Goal: Information Seeking & Learning: Learn about a topic

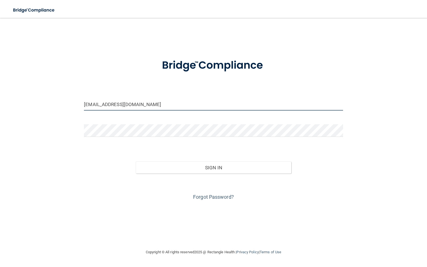
click at [134, 103] on input "[EMAIL_ADDRESS][DOMAIN_NAME]" at bounding box center [213, 104] width 259 height 13
type input "[PERSON_NAME][EMAIL_ADDRESS][PERSON_NAME][DOMAIN_NAME]"
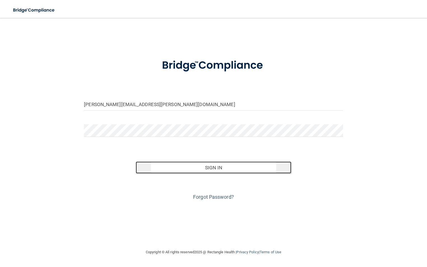
click at [210, 167] on button "Sign In" at bounding box center [213, 168] width 155 height 12
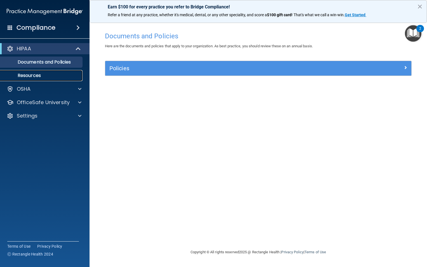
click at [45, 77] on p "Resources" at bounding box center [42, 76] width 76 height 6
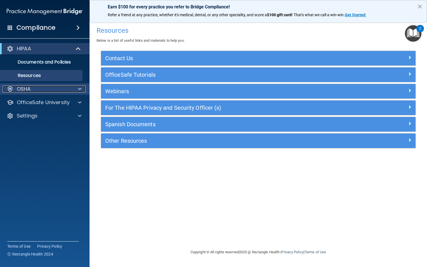
click at [40, 89] on div "OSHA" at bounding box center [37, 89] width 69 height 7
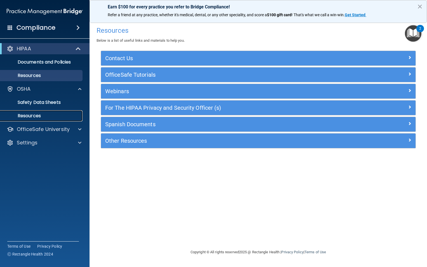
click at [43, 114] on p "Resources" at bounding box center [42, 116] width 76 height 6
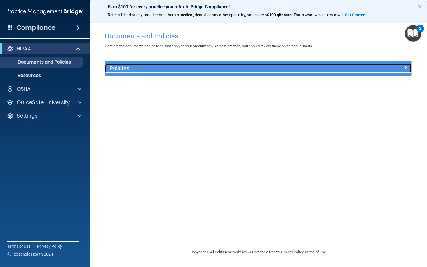
click at [143, 71] on h5 "Policies" at bounding box center [221, 68] width 222 height 6
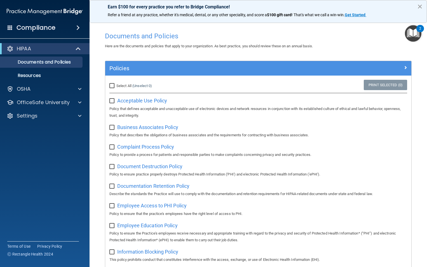
click at [421, 9] on button "×" at bounding box center [420, 6] width 5 height 9
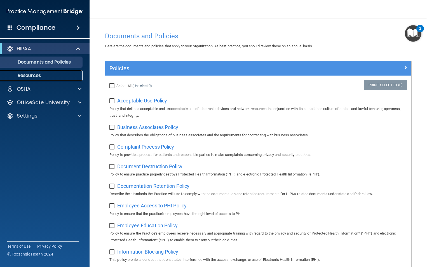
click at [41, 79] on link "Resources" at bounding box center [38, 75] width 88 height 11
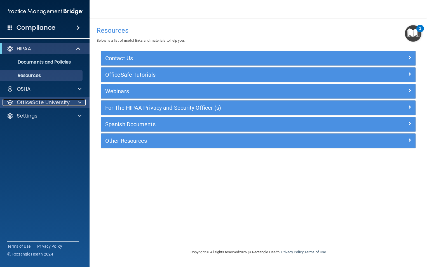
click at [45, 104] on p "OfficeSafe University" at bounding box center [43, 102] width 53 height 7
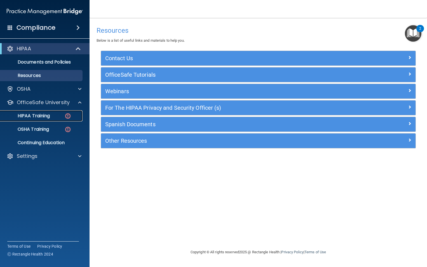
click at [56, 119] on link "HIPAA Training" at bounding box center [38, 115] width 88 height 11
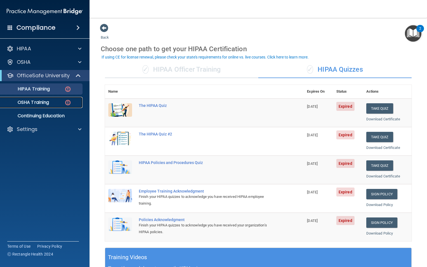
click at [27, 104] on p "OSHA Training" at bounding box center [26, 103] width 45 height 6
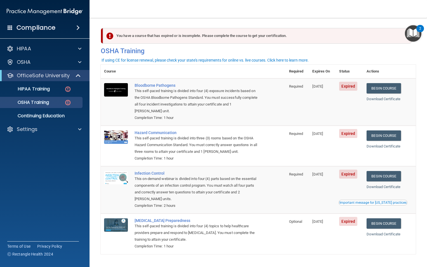
click at [345, 88] on span "Expired" at bounding box center [348, 86] width 18 height 9
click at [347, 87] on span "Expired" at bounding box center [348, 86] width 18 height 9
click at [381, 90] on link "Begin Course" at bounding box center [384, 88] width 34 height 10
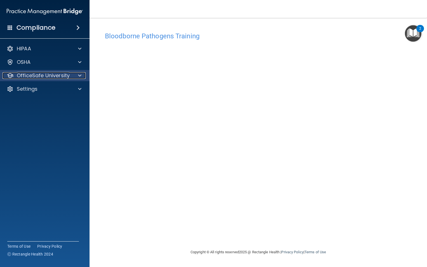
click at [60, 76] on p "OfficeSafe University" at bounding box center [43, 75] width 53 height 7
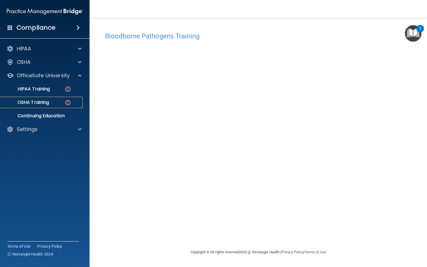
click at [49, 101] on p "OSHA Training" at bounding box center [26, 103] width 45 height 6
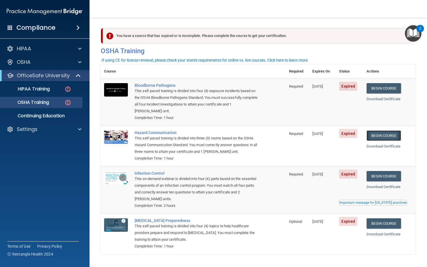
click at [382, 135] on link "Begin Course" at bounding box center [384, 136] width 34 height 10
click at [41, 90] on p "HIPAA Training" at bounding box center [27, 89] width 46 height 6
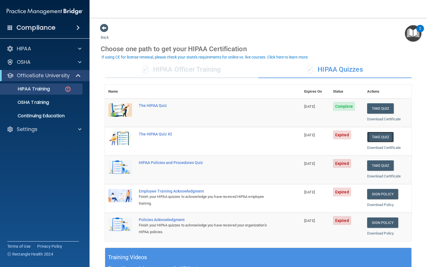
click at [381, 138] on button "Take Quiz" at bounding box center [380, 137] width 27 height 10
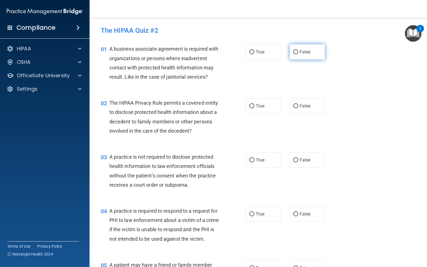
click at [294, 52] on input "False" at bounding box center [296, 52] width 5 height 4
radio input "true"
click at [266, 110] on label "True" at bounding box center [264, 105] width 36 height 15
click at [255, 108] on input "True" at bounding box center [252, 106] width 5 height 4
radio input "true"
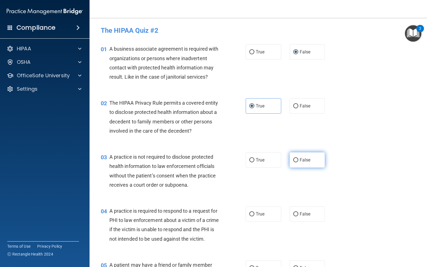
click at [303, 159] on span "False" at bounding box center [305, 159] width 11 height 5
click at [299, 159] on input "False" at bounding box center [296, 160] width 5 height 4
radio input "true"
click at [263, 216] on label "True" at bounding box center [264, 213] width 36 height 15
click at [255, 216] on input "True" at bounding box center [252, 214] width 5 height 4
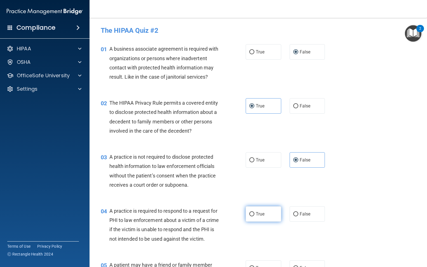
radio input "true"
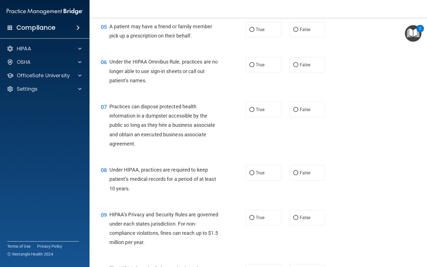
scroll to position [240, 0]
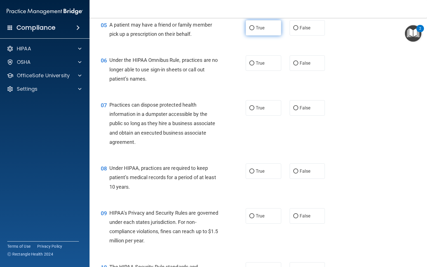
click at [252, 30] on input "True" at bounding box center [252, 28] width 5 height 4
radio input "true"
click at [296, 71] on label "False" at bounding box center [308, 62] width 36 height 15
click at [296, 66] on input "False" at bounding box center [296, 63] width 5 height 4
radio input "true"
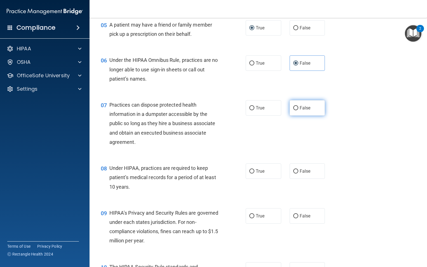
click at [296, 116] on label "False" at bounding box center [308, 107] width 36 height 15
click at [296, 110] on input "False" at bounding box center [296, 108] width 5 height 4
radio input "true"
click at [292, 179] on label "False" at bounding box center [308, 171] width 36 height 15
click at [294, 174] on input "False" at bounding box center [296, 171] width 5 height 4
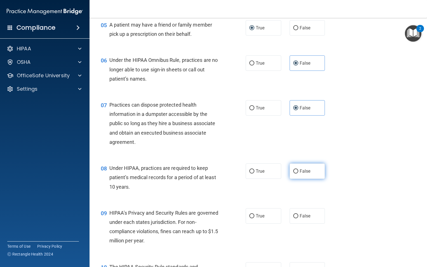
radio input "true"
click at [304, 219] on span "False" at bounding box center [305, 215] width 11 height 5
click at [299, 218] on input "False" at bounding box center [296, 216] width 5 height 4
radio input "true"
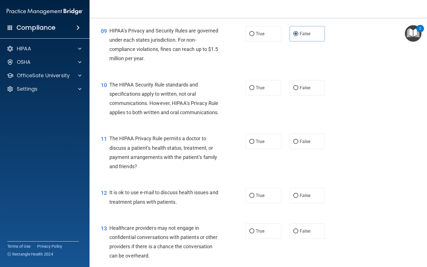
scroll to position [452, 0]
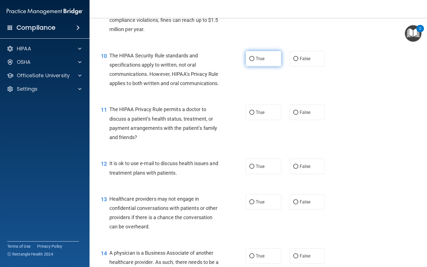
click at [253, 66] on label "True" at bounding box center [264, 58] width 36 height 15
click at [253, 61] on input "True" at bounding box center [252, 59] width 5 height 4
radio input "true"
click at [262, 115] on span "True" at bounding box center [260, 112] width 9 height 5
click at [255, 115] on input "True" at bounding box center [252, 113] width 5 height 4
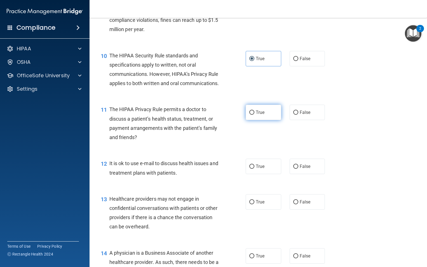
radio input "true"
click at [256, 169] on span "True" at bounding box center [260, 166] width 9 height 5
click at [255, 169] on input "True" at bounding box center [252, 167] width 5 height 4
radio input "true"
click at [308, 210] on label "False" at bounding box center [308, 201] width 36 height 15
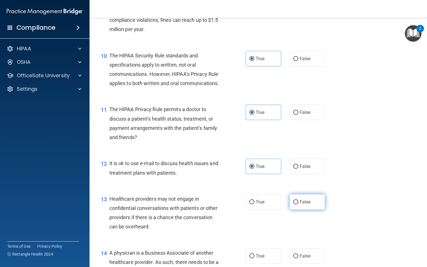
click at [299, 204] on input "False" at bounding box center [296, 202] width 5 height 4
radio input "true"
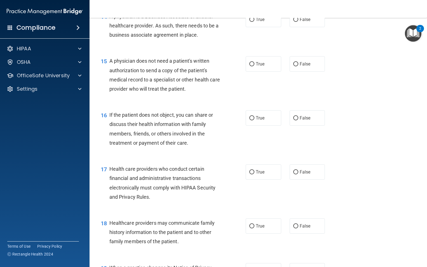
scroll to position [690, 0]
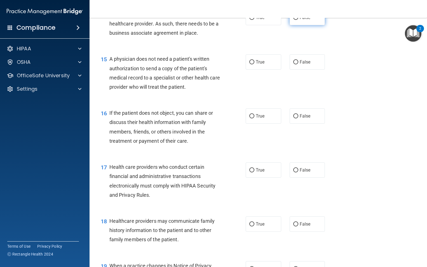
click at [303, 20] on span "False" at bounding box center [305, 17] width 11 height 5
click at [299, 20] on input "False" at bounding box center [296, 18] width 5 height 4
radio input "true"
click at [261, 65] on span "True" at bounding box center [260, 61] width 9 height 5
click at [255, 64] on input "True" at bounding box center [252, 62] width 5 height 4
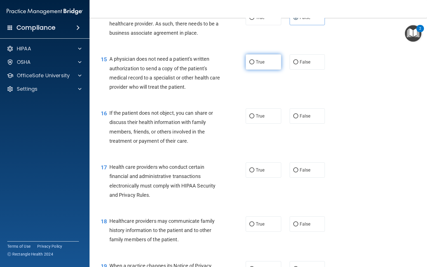
radio input "true"
click at [257, 124] on label "True" at bounding box center [264, 115] width 36 height 15
click at [255, 118] on input "True" at bounding box center [252, 116] width 5 height 4
radio input "true"
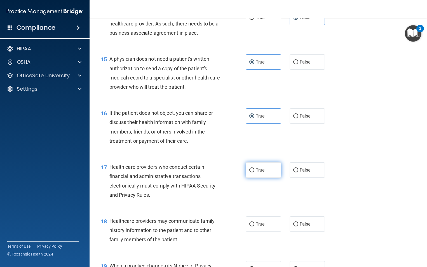
click at [258, 178] on label "True" at bounding box center [264, 169] width 36 height 15
click at [255, 173] on input "True" at bounding box center [252, 170] width 5 height 4
radio input "true"
click at [300, 227] on span "False" at bounding box center [305, 224] width 11 height 5
click at [299, 227] on input "False" at bounding box center [296, 224] width 5 height 4
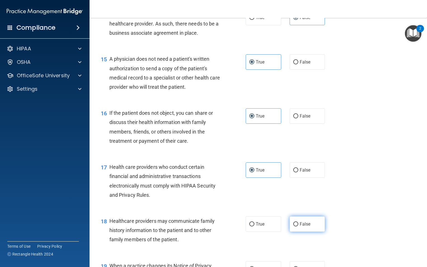
radio input "true"
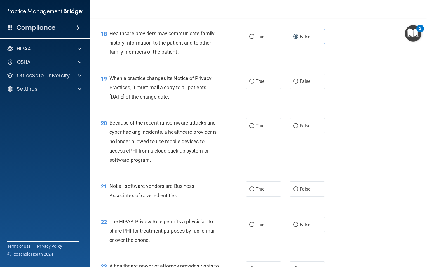
scroll to position [883, 0]
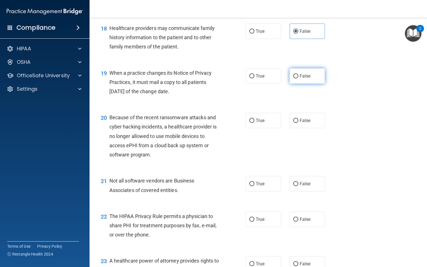
click at [308, 84] on label "False" at bounding box center [308, 75] width 36 height 15
click at [299, 78] on input "False" at bounding box center [296, 76] width 5 height 4
radio input "true"
click at [305, 128] on label "False" at bounding box center [308, 120] width 36 height 15
click at [299, 123] on input "False" at bounding box center [296, 121] width 5 height 4
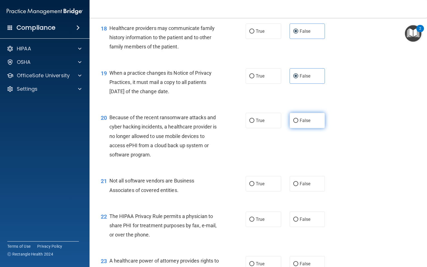
radio input "true"
click at [259, 187] on span "True" at bounding box center [260, 183] width 9 height 5
click at [255, 186] on input "True" at bounding box center [252, 184] width 5 height 4
radio input "true"
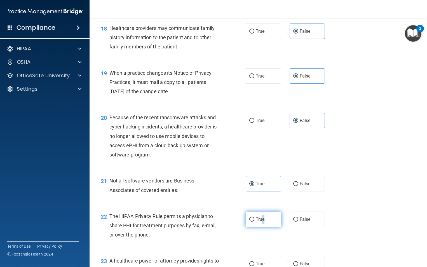
click at [263, 227] on label "True" at bounding box center [264, 219] width 36 height 15
click at [251, 222] on input "True" at bounding box center [252, 220] width 5 height 4
radio input "true"
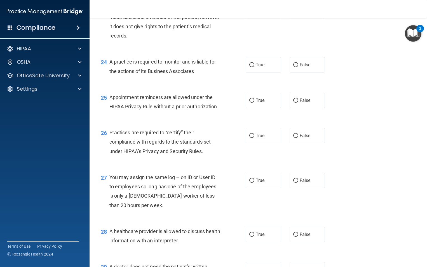
scroll to position [1138, 0]
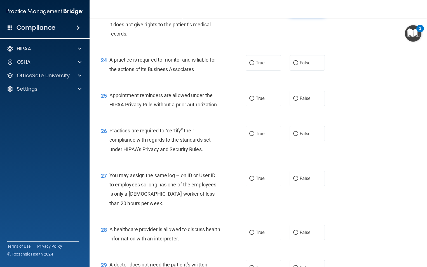
click at [294, 11] on input "False" at bounding box center [296, 9] width 5 height 4
radio input "true"
click at [304, 71] on label "False" at bounding box center [308, 62] width 36 height 15
click at [299, 65] on input "False" at bounding box center [296, 63] width 5 height 4
radio input "true"
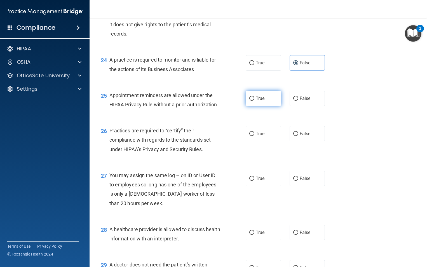
click at [261, 101] on span "True" at bounding box center [260, 98] width 9 height 5
click at [255, 101] on input "True" at bounding box center [252, 99] width 5 height 4
radio input "true"
click at [295, 141] on label "False" at bounding box center [308, 133] width 36 height 15
click at [295, 136] on input "False" at bounding box center [296, 134] width 5 height 4
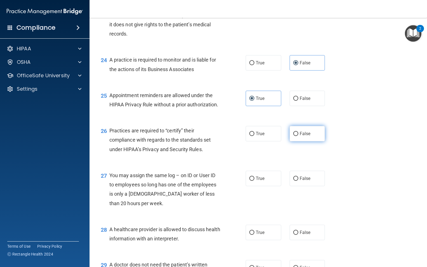
radio input "true"
click at [306, 181] on span "False" at bounding box center [305, 178] width 11 height 5
click at [299, 181] on input "False" at bounding box center [296, 179] width 5 height 4
radio input "true"
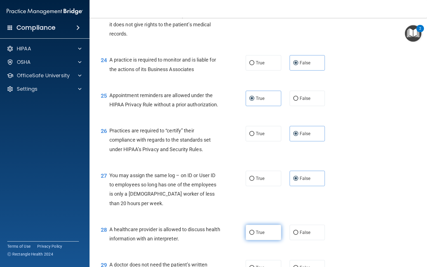
click at [251, 235] on input "True" at bounding box center [252, 233] width 5 height 4
radio input "true"
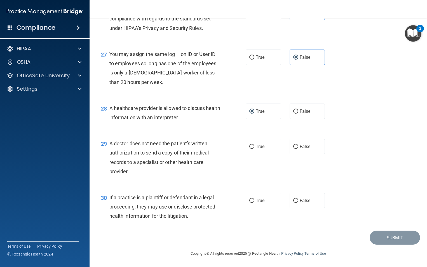
scroll to position [1288, 0]
click at [260, 144] on span "True" at bounding box center [260, 146] width 9 height 5
click at [255, 145] on input "True" at bounding box center [252, 147] width 5 height 4
radio input "true"
click at [258, 197] on label "True" at bounding box center [264, 200] width 36 height 15
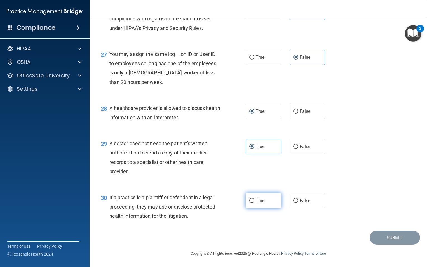
click at [255, 199] on input "True" at bounding box center [252, 201] width 5 height 4
radio input "true"
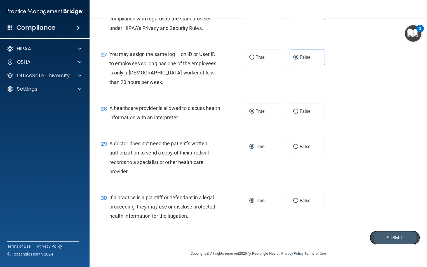
click at [384, 238] on button "Submit" at bounding box center [395, 238] width 50 height 14
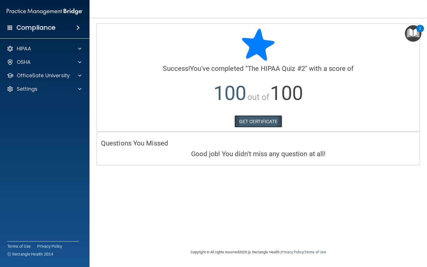
click at [255, 124] on link "GET CERTIFICATE" at bounding box center [259, 121] width 48 height 12
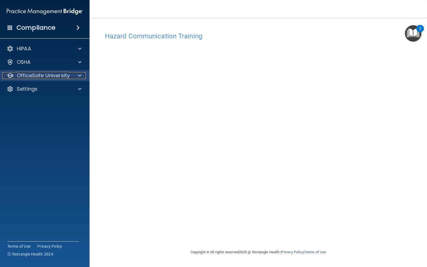
click at [61, 74] on p "OfficeSafe University" at bounding box center [43, 75] width 53 height 7
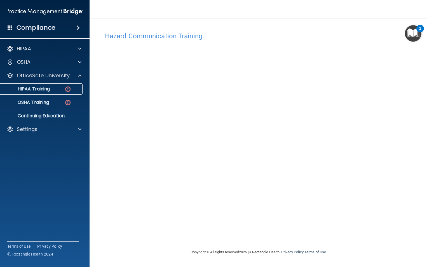
click at [61, 88] on div "HIPAA Training" at bounding box center [42, 89] width 76 height 6
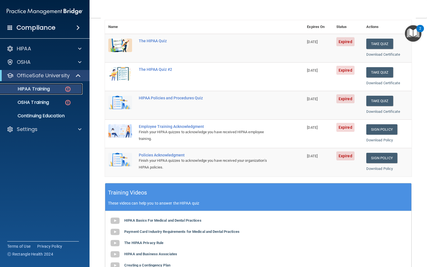
scroll to position [28, 0]
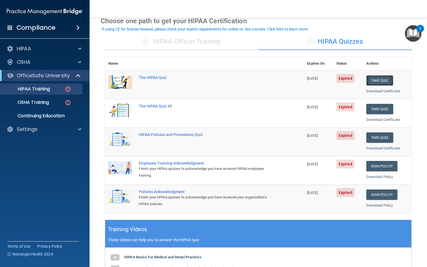
click at [376, 81] on button "Take Quiz" at bounding box center [380, 80] width 27 height 10
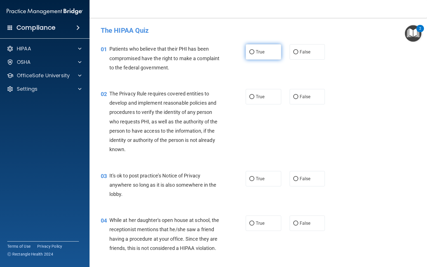
click at [250, 54] on input "True" at bounding box center [252, 52] width 5 height 4
radio input "true"
click at [251, 96] on input "True" at bounding box center [252, 97] width 5 height 4
radio input "true"
click at [294, 180] on input "False" at bounding box center [296, 179] width 5 height 4
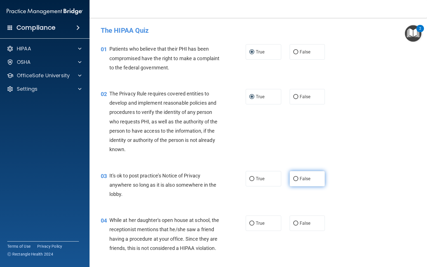
radio input "true"
click at [294, 225] on input "False" at bounding box center [296, 224] width 5 height 4
radio input "true"
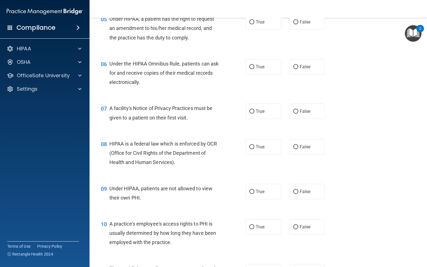
scroll to position [253, 0]
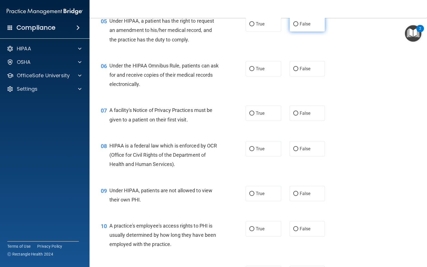
click at [296, 26] on input "False" at bounding box center [296, 24] width 5 height 4
radio input "true"
click at [250, 71] on input "True" at bounding box center [252, 69] width 5 height 4
radio input "true"
click at [250, 116] on input "True" at bounding box center [252, 113] width 5 height 4
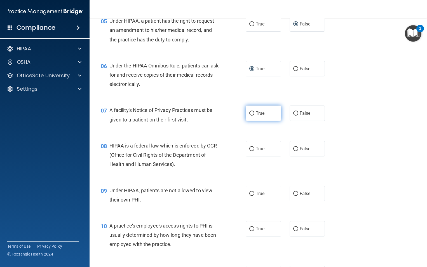
radio input "true"
click at [253, 157] on label "True" at bounding box center [264, 148] width 36 height 15
click at [253, 151] on input "True" at bounding box center [252, 149] width 5 height 4
radio input "true"
click at [294, 196] on input "False" at bounding box center [296, 194] width 5 height 4
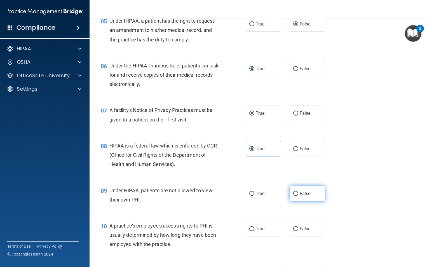
radio input "true"
click at [254, 201] on label "True" at bounding box center [264, 193] width 36 height 15
click at [254, 196] on input "True" at bounding box center [252, 194] width 5 height 4
radio input "true"
click at [294, 196] on input "False" at bounding box center [296, 194] width 5 height 4
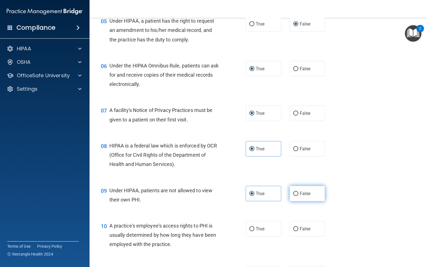
radio input "true"
radio input "false"
click at [295, 231] on input "False" at bounding box center [296, 229] width 5 height 4
radio input "true"
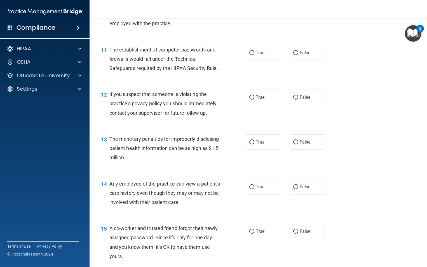
scroll to position [483, 0]
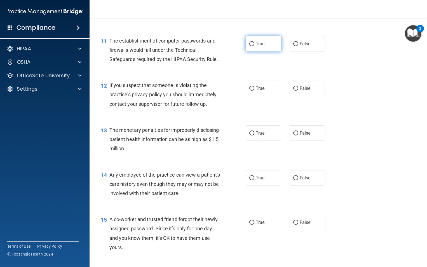
click at [253, 52] on label "True" at bounding box center [264, 43] width 36 height 15
click at [253, 46] on input "True" at bounding box center [252, 44] width 5 height 4
radio input "true"
click at [253, 94] on label "True" at bounding box center [264, 88] width 36 height 15
click at [253, 91] on input "True" at bounding box center [252, 89] width 5 height 4
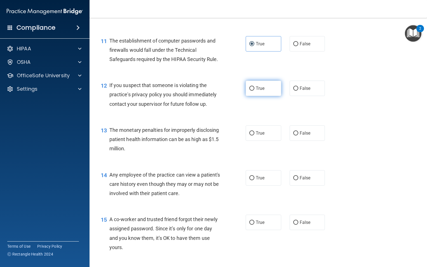
radio input "true"
click at [251, 136] on input "True" at bounding box center [252, 133] width 5 height 4
radio input "true"
click at [295, 180] on input "False" at bounding box center [296, 178] width 5 height 4
radio input "true"
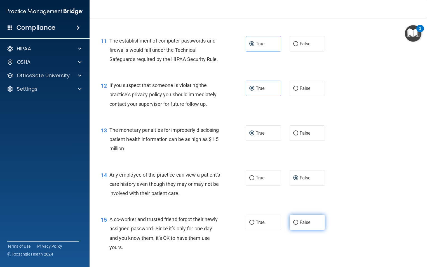
click at [292, 229] on label "False" at bounding box center [308, 222] width 36 height 15
click at [294, 225] on input "False" at bounding box center [296, 223] width 5 height 4
radio input "true"
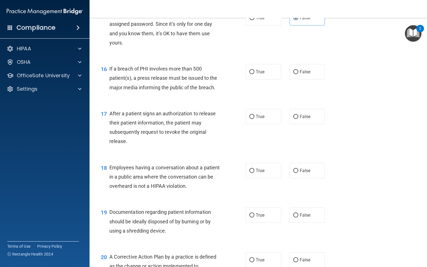
scroll to position [723, 0]
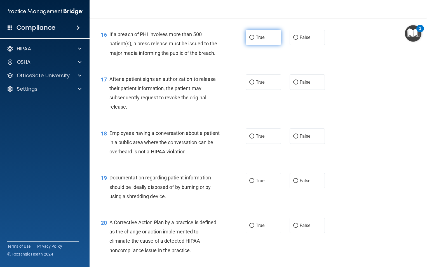
click at [246, 45] on label "True" at bounding box center [264, 37] width 36 height 15
click at [250, 40] on input "True" at bounding box center [252, 38] width 5 height 4
radio input "true"
click at [250, 85] on input "True" at bounding box center [252, 82] width 5 height 4
radio input "true"
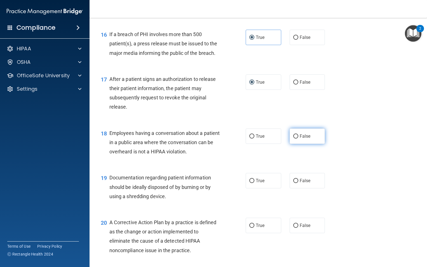
click at [300, 139] on span "False" at bounding box center [305, 136] width 11 height 5
click at [299, 139] on input "False" at bounding box center [296, 136] width 5 height 4
radio input "true"
click at [258, 183] on span "True" at bounding box center [260, 180] width 9 height 5
click at [255, 183] on input "True" at bounding box center [252, 181] width 5 height 4
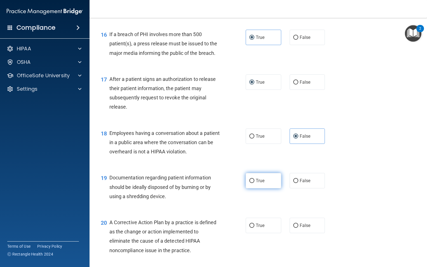
radio input "true"
click at [263, 228] on span "True" at bounding box center [260, 225] width 9 height 5
click at [255, 228] on input "True" at bounding box center [252, 226] width 5 height 4
radio input "true"
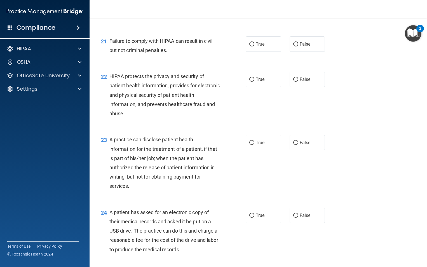
scroll to position [972, 0]
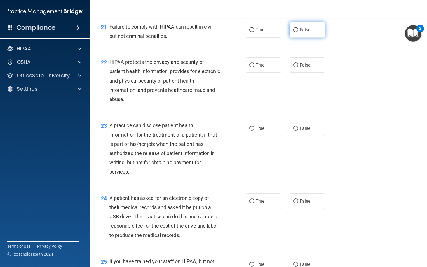
click at [308, 38] on label "False" at bounding box center [308, 29] width 36 height 15
click at [299, 32] on input "False" at bounding box center [296, 30] width 5 height 4
radio input "true"
click at [273, 73] on label "True" at bounding box center [264, 64] width 36 height 15
click at [255, 67] on input "True" at bounding box center [252, 65] width 5 height 4
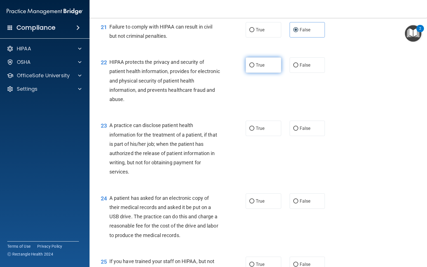
radio input "true"
click at [309, 136] on label "False" at bounding box center [308, 128] width 36 height 15
click at [299, 131] on input "False" at bounding box center [296, 129] width 5 height 4
radio input "true"
click at [259, 209] on label "True" at bounding box center [264, 201] width 36 height 15
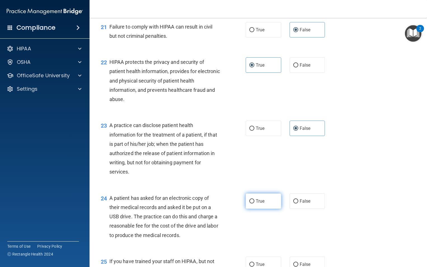
click at [255, 204] on input "True" at bounding box center [252, 201] width 5 height 4
radio input "true"
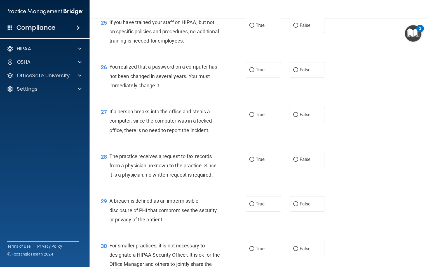
scroll to position [1213, 0]
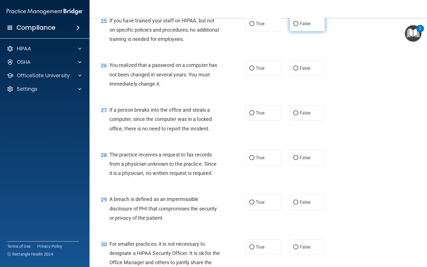
click at [294, 31] on label "False" at bounding box center [308, 23] width 36 height 15
click at [294, 26] on input "False" at bounding box center [296, 24] width 5 height 4
radio input "true"
click at [263, 76] on label "True" at bounding box center [264, 67] width 36 height 15
click at [255, 71] on input "True" at bounding box center [252, 68] width 5 height 4
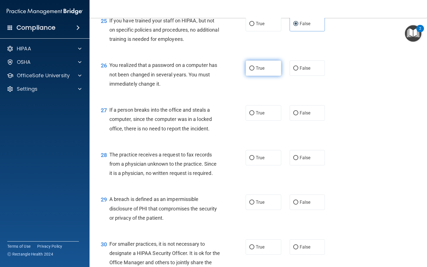
radio input "true"
click at [294, 115] on input "False" at bounding box center [296, 113] width 5 height 4
radio input "true"
click at [300, 160] on span "False" at bounding box center [305, 157] width 11 height 5
click at [299, 160] on input "False" at bounding box center [296, 158] width 5 height 4
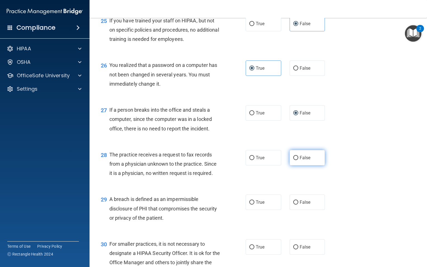
radio input "true"
click at [260, 210] on label "True" at bounding box center [264, 202] width 36 height 15
click at [255, 205] on input "True" at bounding box center [252, 203] width 5 height 4
radio input "true"
click at [300, 250] on span "False" at bounding box center [305, 246] width 11 height 5
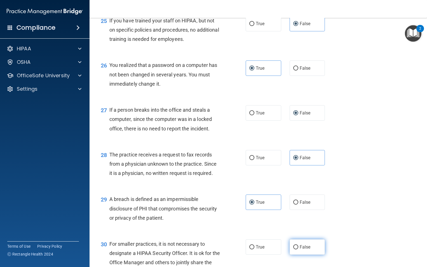
click at [298, 250] on input "False" at bounding box center [296, 247] width 5 height 4
radio input "true"
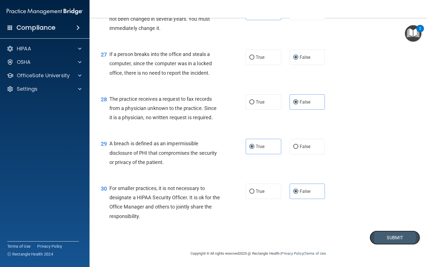
click at [391, 233] on button "Submit" at bounding box center [395, 238] width 50 height 14
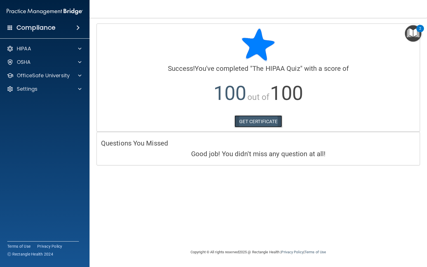
click at [267, 123] on link "GET CERTIFICATE" at bounding box center [259, 121] width 48 height 12
click at [39, 46] on div "HIPAA" at bounding box center [37, 48] width 69 height 7
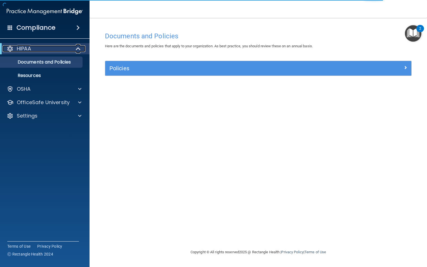
click at [39, 47] on div "HIPAA" at bounding box center [37, 48] width 69 height 7
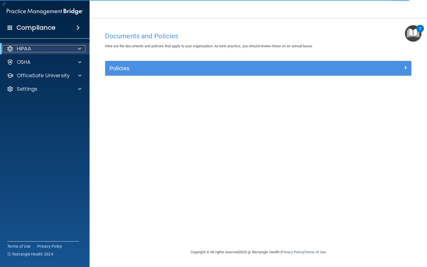
click at [79, 49] on span at bounding box center [79, 48] width 3 height 7
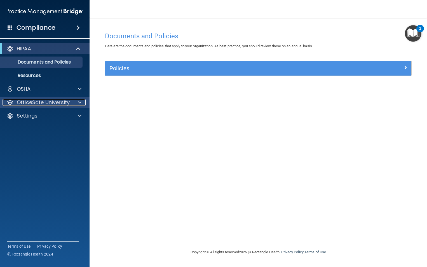
click at [66, 102] on p "OfficeSafe University" at bounding box center [43, 102] width 53 height 7
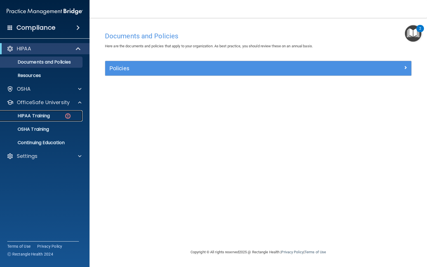
click at [59, 117] on div "HIPAA Training" at bounding box center [42, 116] width 76 height 6
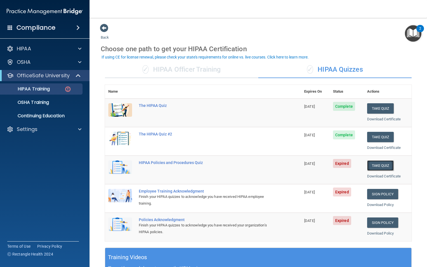
click at [379, 166] on button "Take Quiz" at bounding box center [380, 165] width 27 height 10
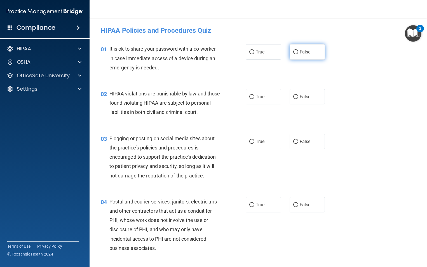
click at [300, 52] on span "False" at bounding box center [305, 51] width 11 height 5
click at [299, 52] on input "False" at bounding box center [296, 52] width 5 height 4
radio input "true"
click at [256, 100] on label "True" at bounding box center [264, 96] width 36 height 15
click at [255, 99] on input "True" at bounding box center [252, 97] width 5 height 4
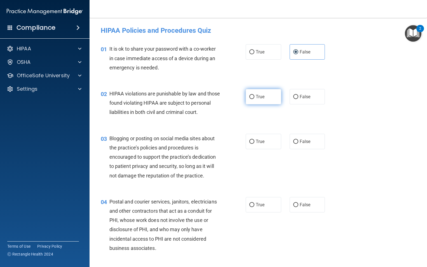
radio input "true"
click at [300, 149] on label "False" at bounding box center [308, 141] width 36 height 15
click at [299, 144] on input "False" at bounding box center [296, 142] width 5 height 4
radio input "true"
click at [256, 208] on span "True" at bounding box center [260, 204] width 9 height 5
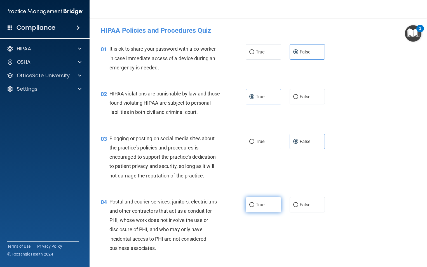
click at [255, 207] on input "True" at bounding box center [252, 205] width 5 height 4
radio input "true"
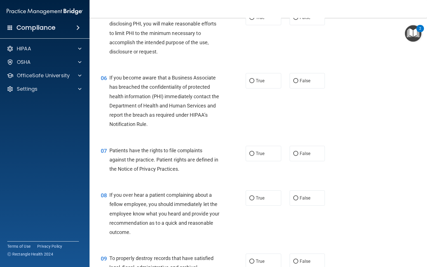
scroll to position [262, 0]
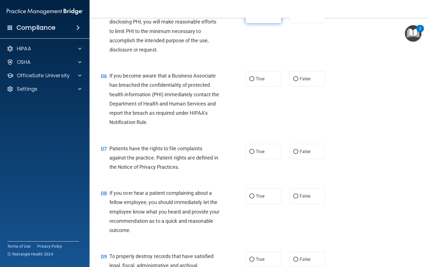
click at [262, 18] on span "True" at bounding box center [260, 15] width 9 height 5
click at [255, 18] on input "True" at bounding box center [252, 16] width 5 height 4
radio input "true"
click at [307, 85] on label "False" at bounding box center [308, 78] width 36 height 15
click at [299, 81] on input "False" at bounding box center [296, 79] width 5 height 4
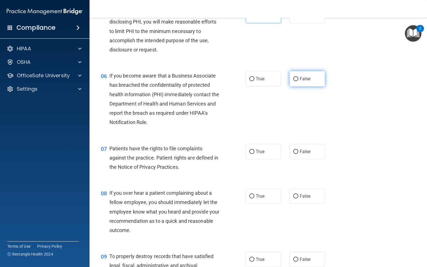
radio input "true"
click at [255, 159] on label "True" at bounding box center [264, 151] width 36 height 15
click at [255, 154] on input "True" at bounding box center [252, 152] width 5 height 4
radio input "true"
click at [301, 199] on span "False" at bounding box center [305, 196] width 11 height 5
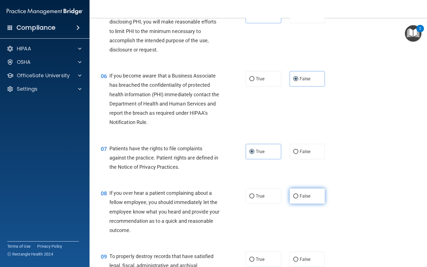
click at [299, 199] on input "False" at bounding box center [296, 196] width 5 height 4
radio input "true"
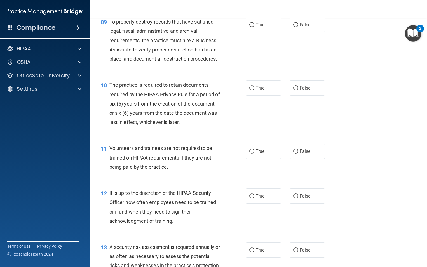
scroll to position [500, 0]
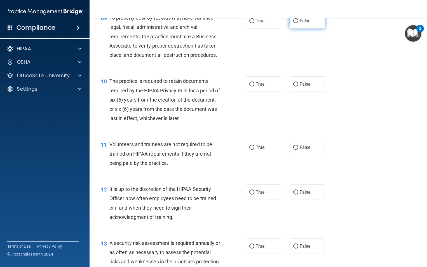
click at [294, 23] on input "False" at bounding box center [296, 21] width 5 height 4
radio input "true"
click at [264, 92] on label "True" at bounding box center [264, 83] width 36 height 15
click at [255, 87] on input "True" at bounding box center [252, 84] width 5 height 4
radio input "true"
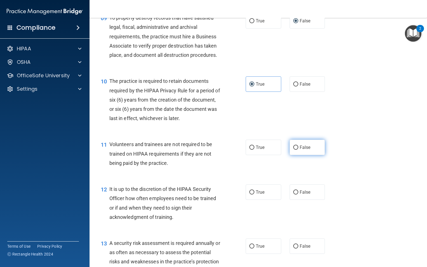
click at [297, 155] on label "False" at bounding box center [308, 147] width 36 height 15
click at [297, 150] on input "False" at bounding box center [296, 148] width 5 height 4
radio input "true"
click at [304, 195] on span "False" at bounding box center [305, 192] width 11 height 5
click at [299, 195] on input "False" at bounding box center [296, 192] width 5 height 4
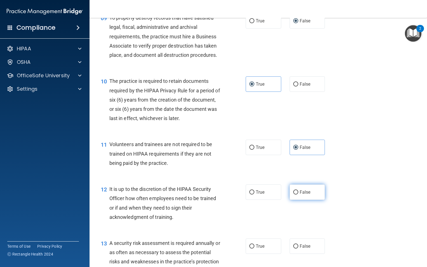
radio input "true"
click at [266, 254] on label "True" at bounding box center [264, 246] width 36 height 15
click at [255, 249] on input "True" at bounding box center [252, 246] width 5 height 4
radio input "true"
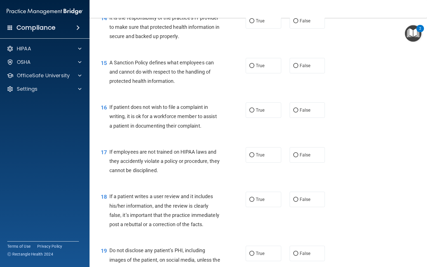
scroll to position [782, 0]
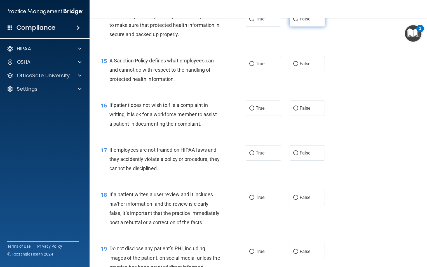
click at [317, 26] on label "False" at bounding box center [308, 18] width 36 height 15
click at [299, 21] on input "False" at bounding box center [296, 19] width 5 height 4
radio input "true"
click at [309, 71] on label "False" at bounding box center [308, 63] width 36 height 15
click at [299, 66] on input "False" at bounding box center [296, 64] width 5 height 4
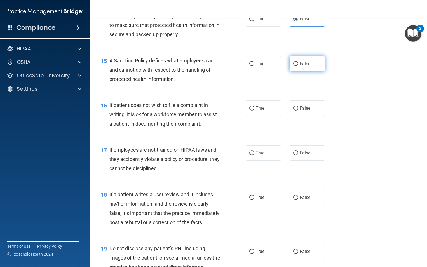
radio input "true"
drag, startPoint x: 268, startPoint y: 119, endPoint x: 276, endPoint y: 135, distance: 17.9
click at [268, 116] on label "True" at bounding box center [264, 108] width 36 height 15
click at [255, 111] on input "True" at bounding box center [252, 108] width 5 height 4
radio input "true"
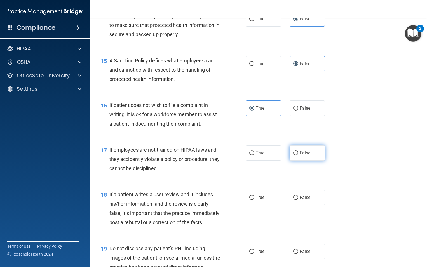
click at [310, 161] on label "False" at bounding box center [308, 152] width 36 height 15
click at [299, 155] on input "False" at bounding box center [296, 153] width 5 height 4
radio input "true"
drag, startPoint x: 313, startPoint y: 206, endPoint x: 316, endPoint y: 206, distance: 3.6
click at [313, 205] on label "False" at bounding box center [308, 197] width 36 height 15
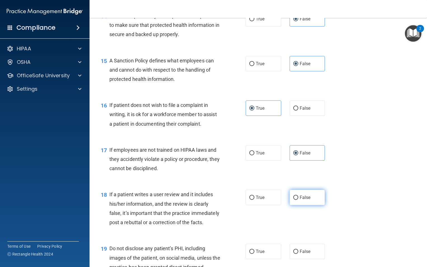
click at [299, 200] on input "False" at bounding box center [296, 198] width 5 height 4
radio input "true"
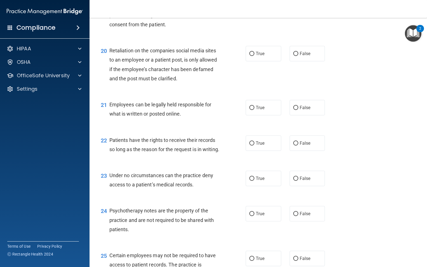
scroll to position [1020, 0]
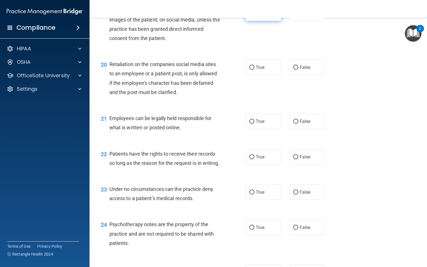
click at [262, 21] on label "True" at bounding box center [264, 13] width 36 height 15
click at [255, 16] on input "True" at bounding box center [252, 13] width 5 height 4
radio input "true"
click at [304, 70] on span "False" at bounding box center [305, 67] width 11 height 5
click at [299, 70] on input "False" at bounding box center [296, 68] width 5 height 4
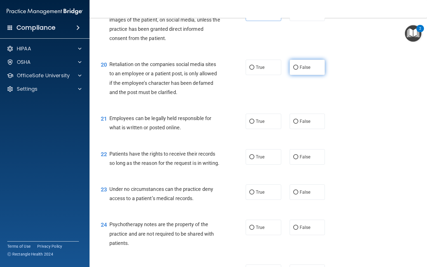
radio input "true"
click at [256, 129] on label "True" at bounding box center [264, 121] width 36 height 15
click at [255, 124] on input "True" at bounding box center [252, 122] width 5 height 4
radio input "true"
click at [301, 160] on span "False" at bounding box center [305, 156] width 11 height 5
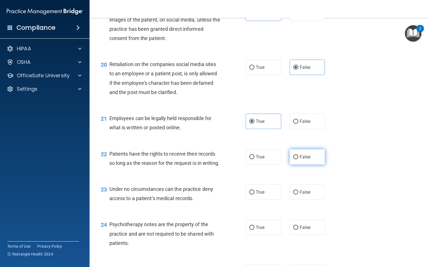
click at [299, 159] on input "False" at bounding box center [296, 157] width 5 height 4
radio input "true"
click at [308, 200] on label "False" at bounding box center [308, 192] width 36 height 15
click at [299, 195] on input "False" at bounding box center [296, 192] width 5 height 4
radio input "true"
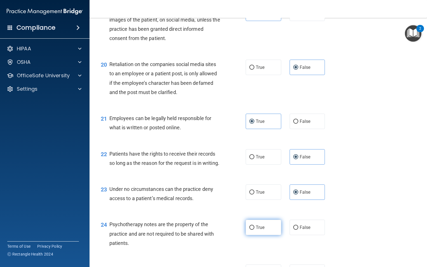
click at [250, 230] on input "True" at bounding box center [252, 228] width 5 height 4
radio input "true"
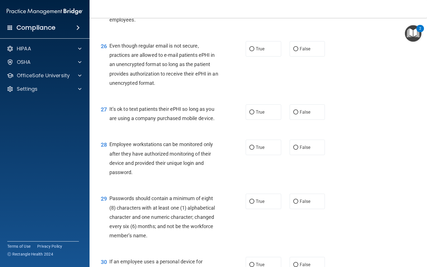
scroll to position [1300, 0]
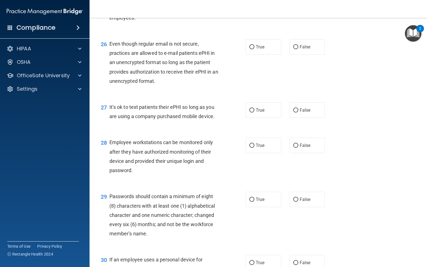
radio input "true"
click at [253, 55] on label "True" at bounding box center [264, 46] width 36 height 15
click at [253, 49] on input "True" at bounding box center [252, 47] width 5 height 4
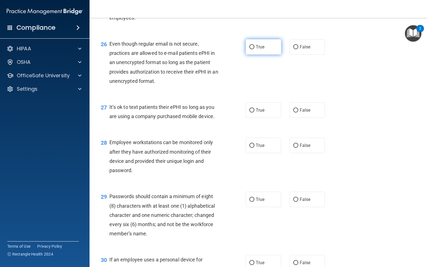
radio input "true"
click at [294, 113] on input "False" at bounding box center [296, 110] width 5 height 4
radio input "true"
click at [300, 148] on span "False" at bounding box center [305, 145] width 11 height 5
click at [299, 148] on input "False" at bounding box center [296, 146] width 5 height 4
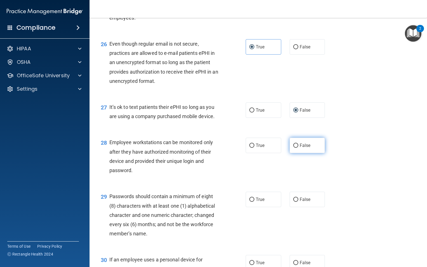
radio input "true"
click at [256, 202] on span "True" at bounding box center [260, 199] width 9 height 5
click at [255, 202] on input "True" at bounding box center [252, 200] width 5 height 4
radio input "true"
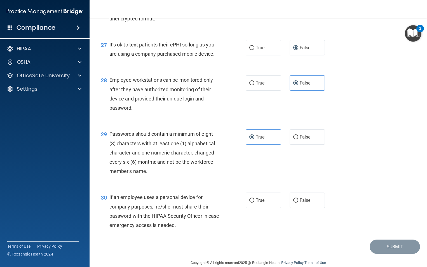
scroll to position [1366, 0]
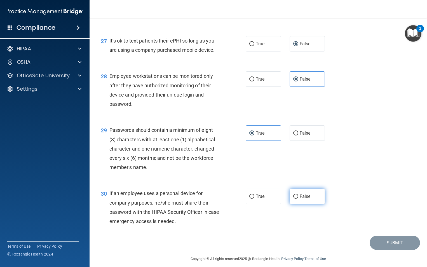
click at [307, 204] on label "False" at bounding box center [308, 196] width 36 height 15
click at [299, 199] on input "False" at bounding box center [296, 197] width 5 height 4
radio input "true"
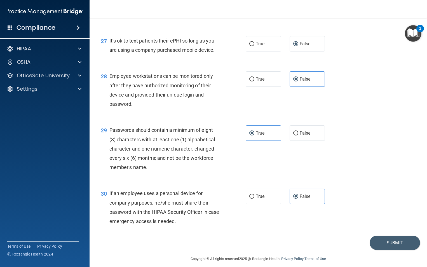
scroll to position [1399, 0]
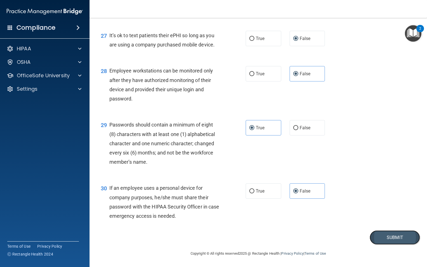
click at [393, 242] on button "Submit" at bounding box center [395, 237] width 50 height 14
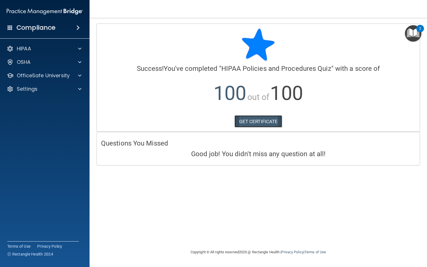
click at [256, 122] on link "GET CERTIFICATE" at bounding box center [259, 121] width 48 height 12
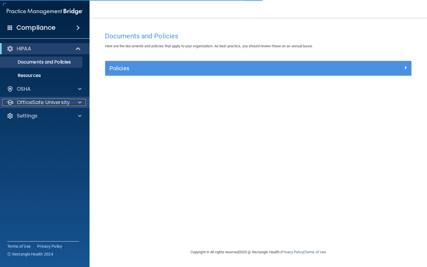
click at [44, 103] on p "OfficeSafe University" at bounding box center [43, 102] width 53 height 7
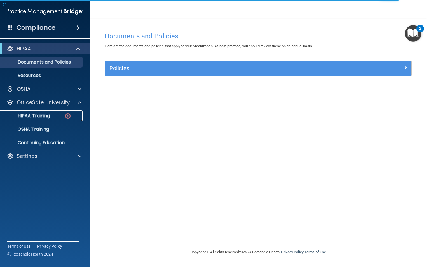
click at [47, 114] on p "HIPAA Training" at bounding box center [27, 116] width 46 height 6
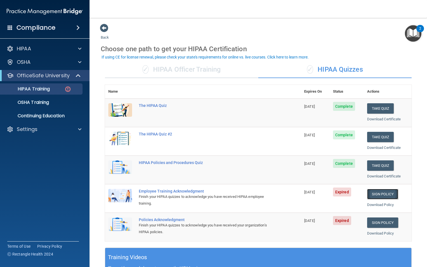
click at [377, 196] on link "Sign Policy" at bounding box center [382, 194] width 31 height 10
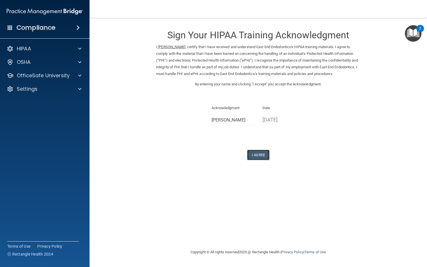
click at [253, 160] on button "I Agree" at bounding box center [258, 155] width 22 height 10
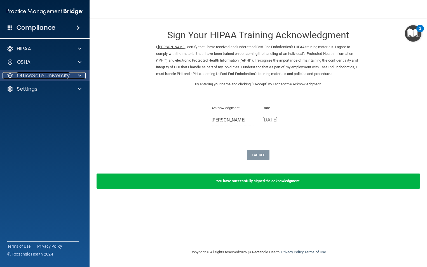
click at [40, 78] on p "OfficeSafe University" at bounding box center [43, 75] width 53 height 7
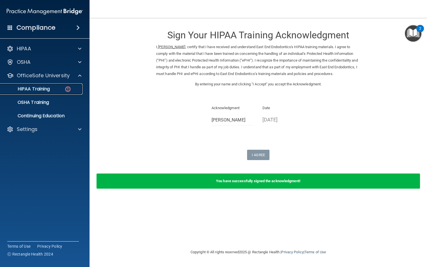
click at [45, 87] on p "HIPAA Training" at bounding box center [27, 89] width 46 height 6
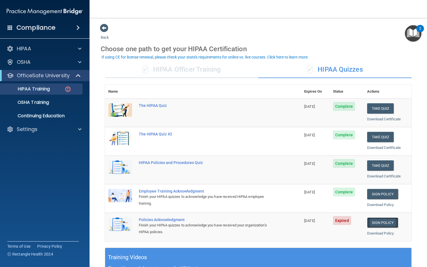
click at [382, 224] on link "Sign Policy" at bounding box center [382, 223] width 31 height 10
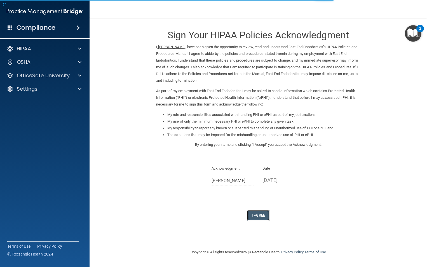
click at [261, 220] on button "I Agree" at bounding box center [258, 215] width 22 height 10
click at [261, 218] on button "I Agree" at bounding box center [258, 215] width 22 height 10
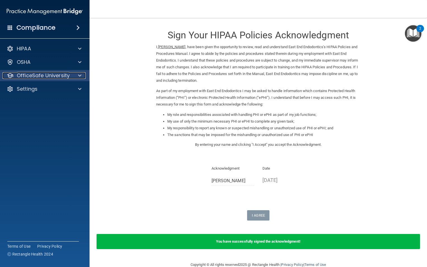
click at [43, 74] on p "OfficeSafe University" at bounding box center [43, 75] width 53 height 7
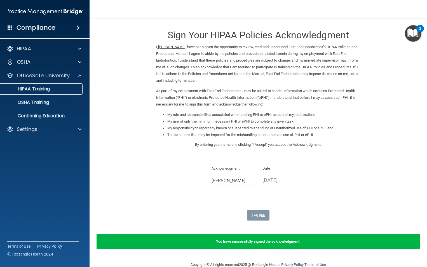
click at [46, 89] on p "HIPAA Training" at bounding box center [27, 89] width 46 height 6
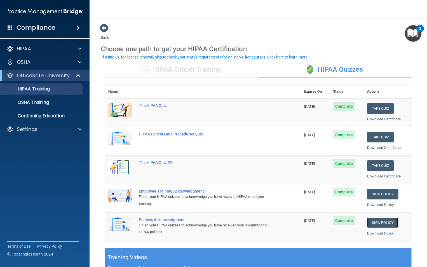
click at [376, 224] on link "Sign Policy" at bounding box center [382, 223] width 31 height 10
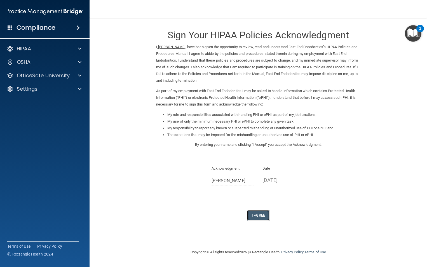
click at [259, 216] on button "I Agree" at bounding box center [258, 215] width 22 height 10
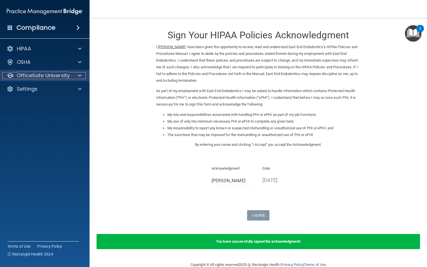
click at [35, 78] on p "OfficeSafe University" at bounding box center [43, 75] width 53 height 7
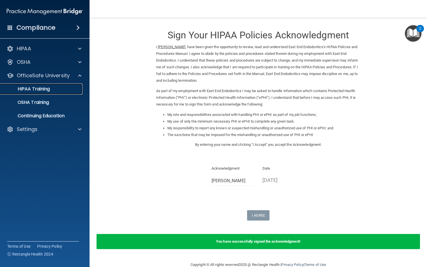
click at [40, 86] on p "HIPAA Training" at bounding box center [27, 89] width 46 height 6
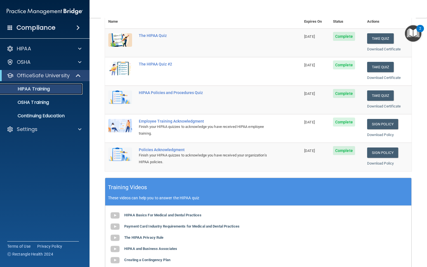
scroll to position [68, 0]
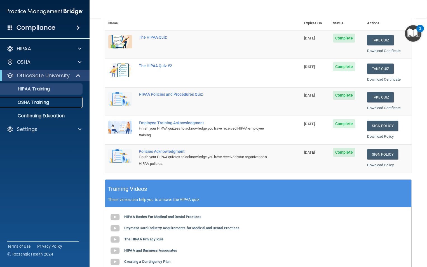
click at [38, 104] on p "OSHA Training" at bounding box center [26, 103] width 45 height 6
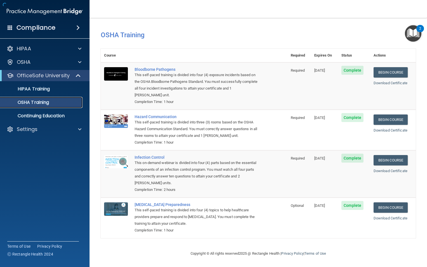
scroll to position [8, 0]
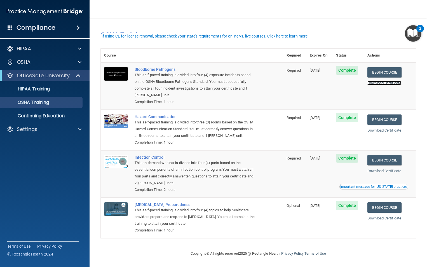
click at [382, 81] on link "Download Certificate" at bounding box center [385, 83] width 34 height 4
click at [387, 128] on link "Download Certificate" at bounding box center [385, 130] width 34 height 4
click at [386, 170] on link "Download Certificate" at bounding box center [385, 171] width 34 height 4
click at [385, 217] on link "Download Certificate" at bounding box center [385, 218] width 34 height 4
